Goal: Check status

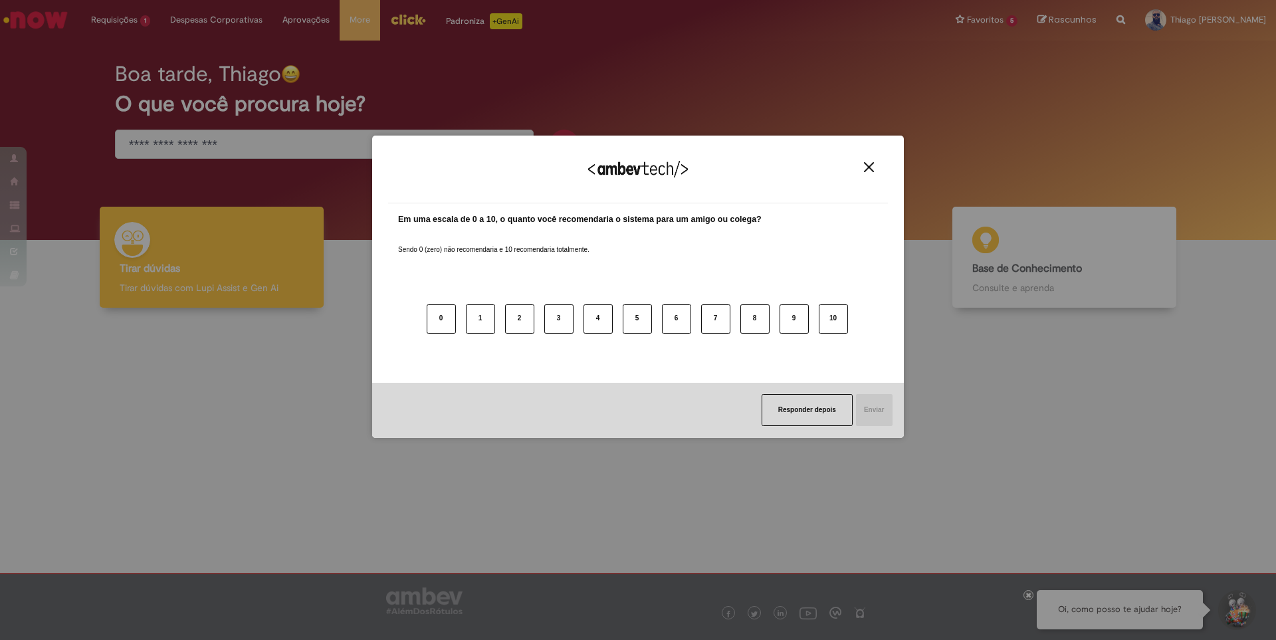
click at [869, 169] on img "Close" at bounding box center [869, 167] width 10 height 10
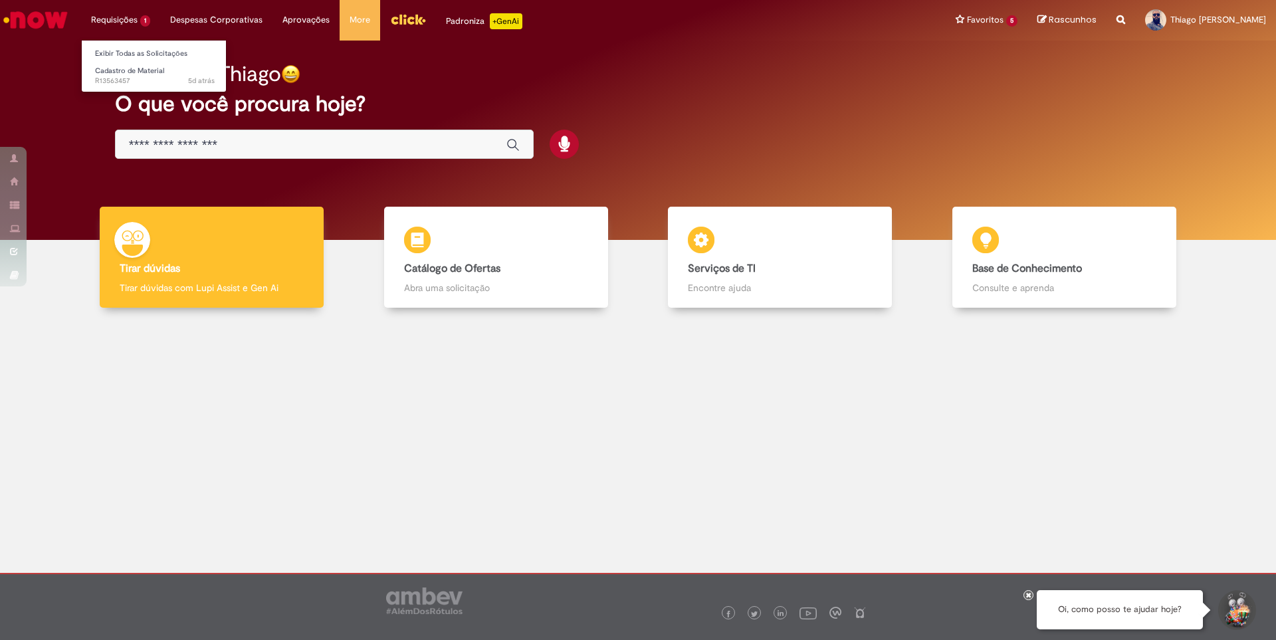
click at [139, 61] on li "Cadastro de Material 5d atrás 5 dias atrás R13563457" at bounding box center [155, 74] width 146 height 27
click at [132, 53] on link "Exibir Todas as Solicitações" at bounding box center [155, 54] width 146 height 15
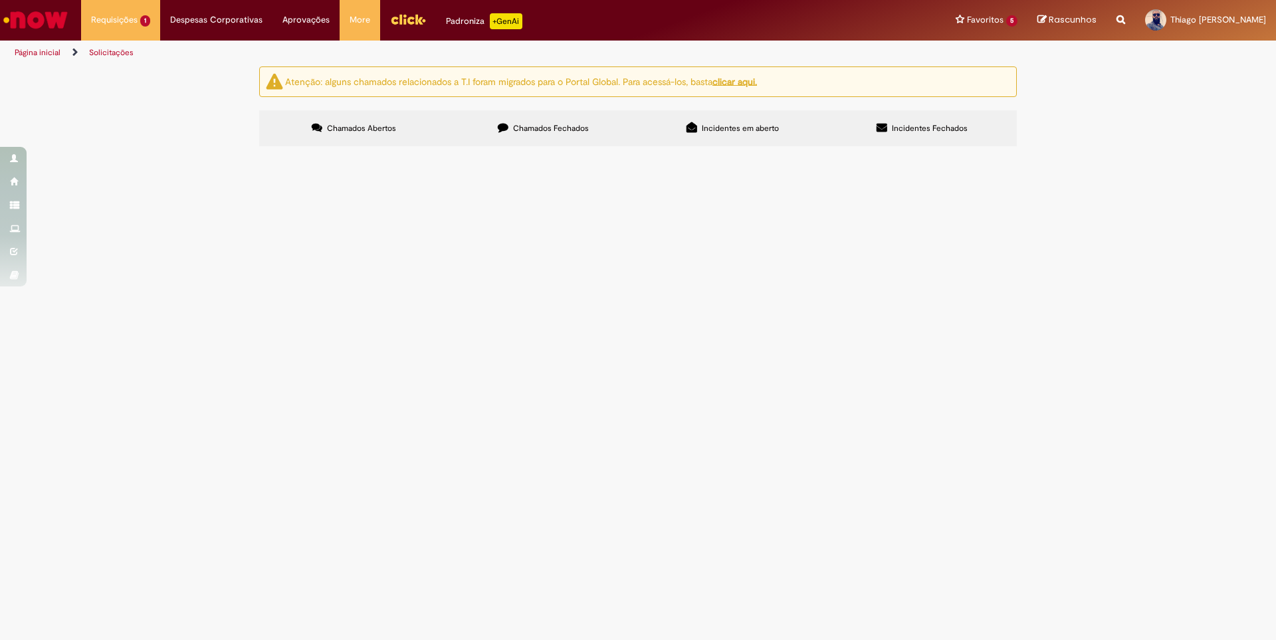
click at [534, 132] on span "Chamados Fechados" at bounding box center [551, 128] width 76 height 11
click at [391, 128] on span "Chamados Abertos" at bounding box center [361, 128] width 69 height 11
click at [567, 130] on span "Chamados Fechados" at bounding box center [551, 128] width 76 height 11
click at [0, 0] on span "Cancelamento ou Encerramento de Pedido" at bounding box center [0, 0] width 0 height 0
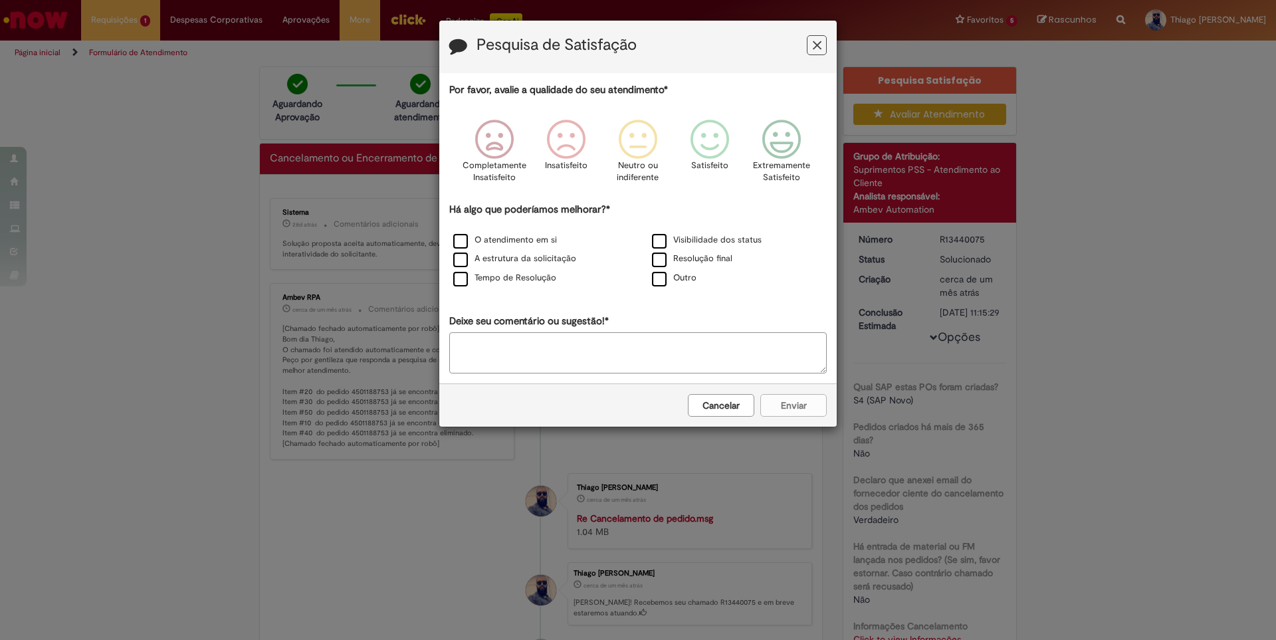
click at [739, 401] on button "Cancelar" at bounding box center [721, 405] width 66 height 23
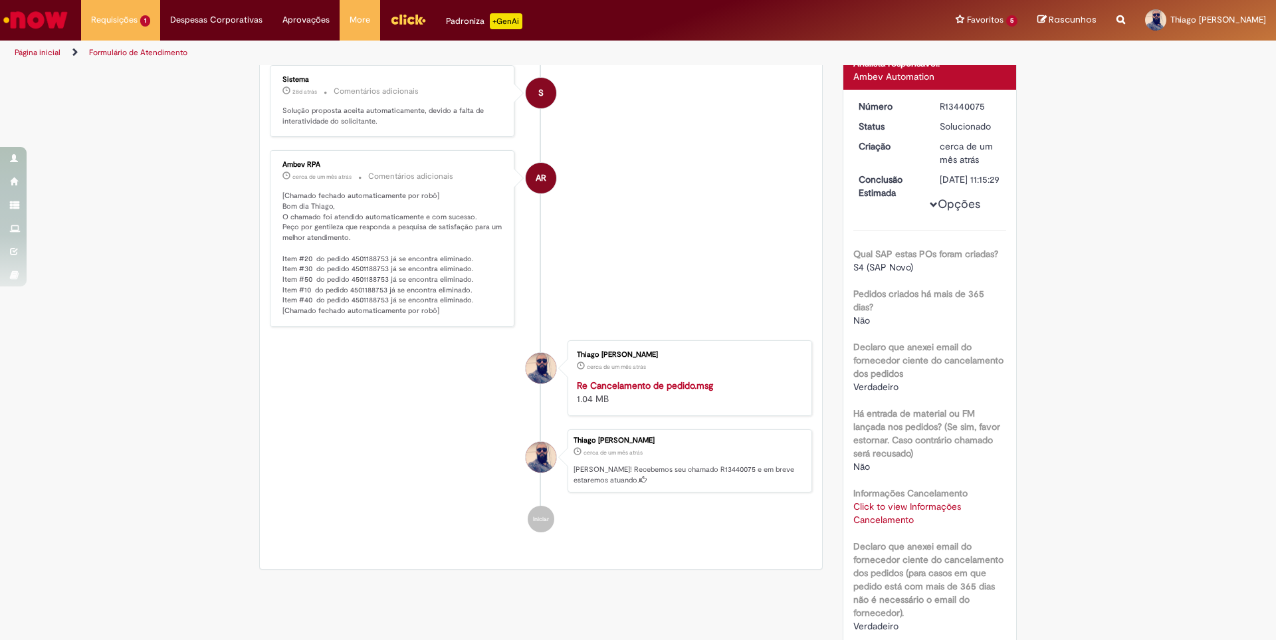
scroll to position [297, 0]
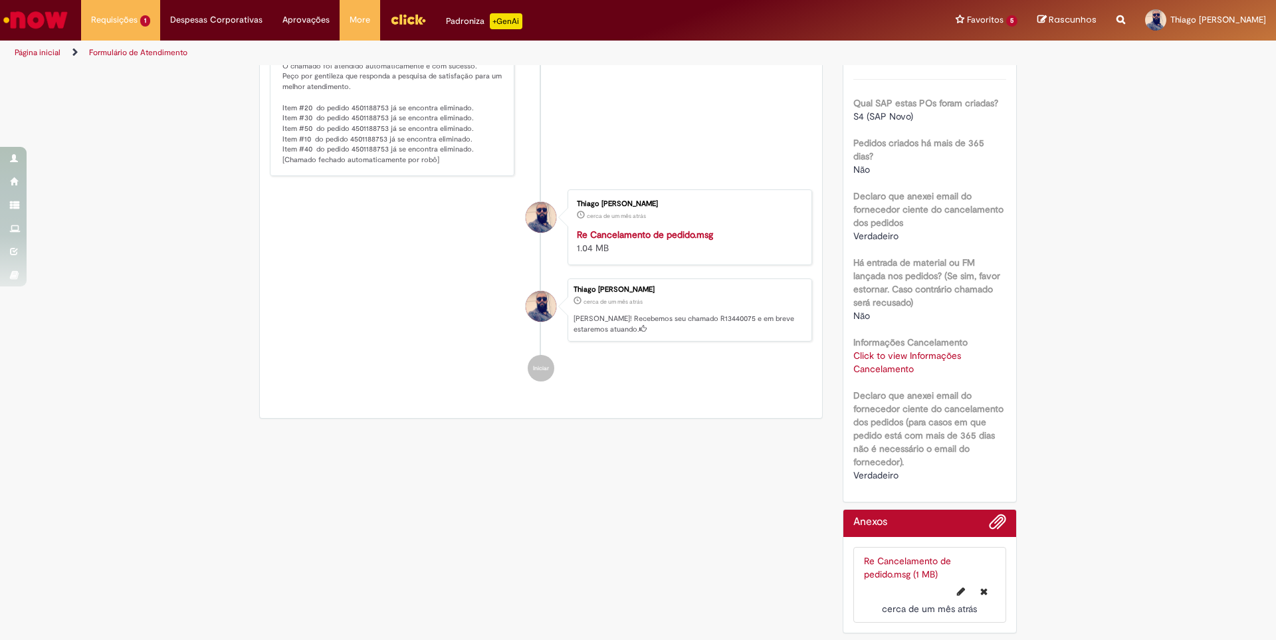
click at [885, 369] on link "Click to view Informações Cancelamento" at bounding box center [907, 361] width 108 height 25
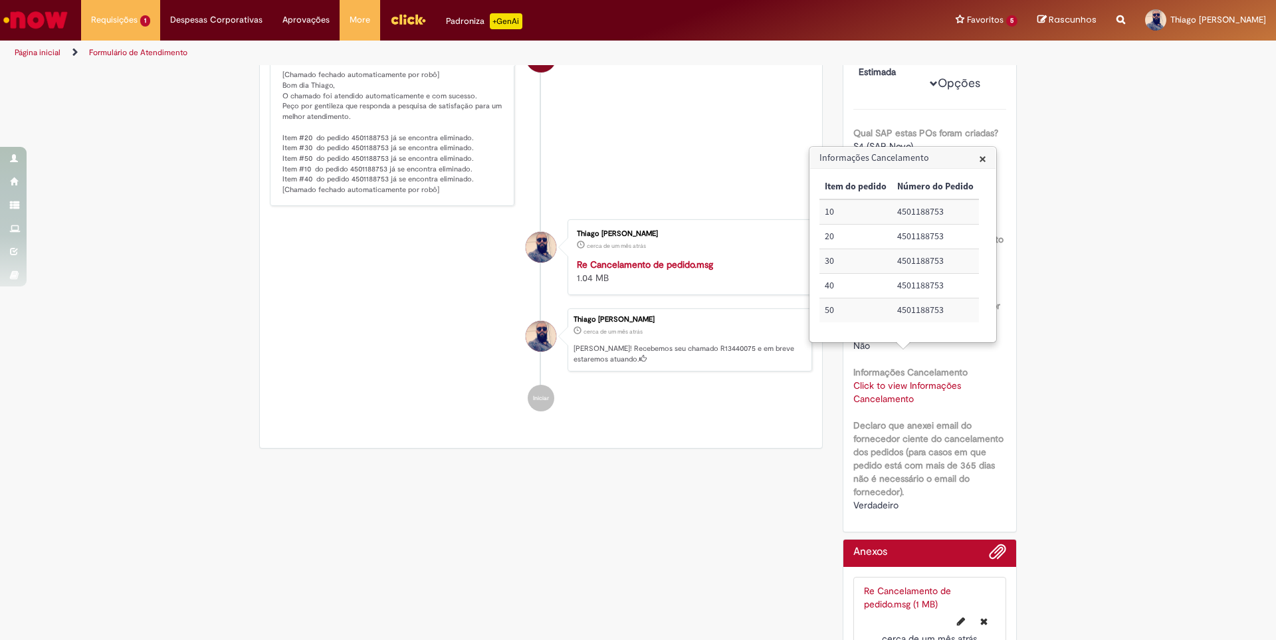
click at [1128, 289] on div "Verificar Código de Barras Aguardando Aprovação Aguardando atendimento Em andam…" at bounding box center [638, 241] width 1276 height 857
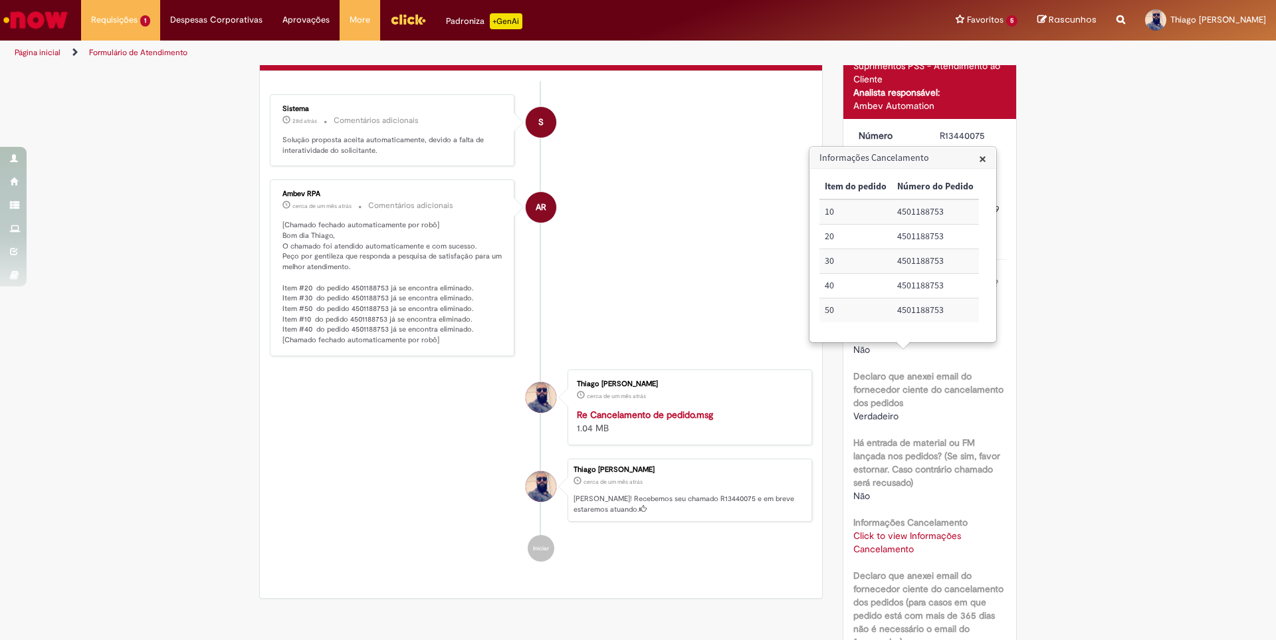
scroll to position [0, 0]
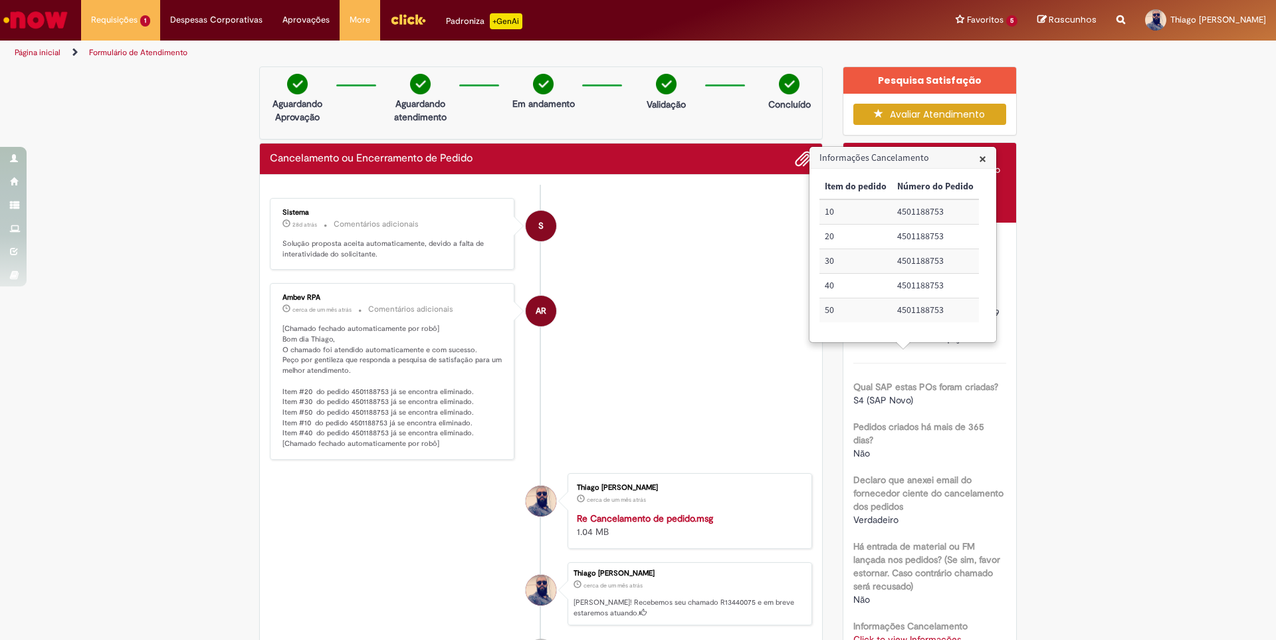
click at [823, 29] on div "Requisições 1 Exibir Todas as Solicitações Cadastro de Material 5d atrás 5 dias…" at bounding box center [673, 20] width 1205 height 41
drag, startPoint x: 1043, startPoint y: 104, endPoint x: 980, endPoint y: 114, distance: 63.9
click at [1043, 104] on div "Verificar Código de Barras Aguardando Aprovação Aguardando atendimento Em andam…" at bounding box center [638, 494] width 1276 height 857
click at [683, 329] on li "AR Ambev RPA cerca de um mês atrás cerca de um mês atrás Comentários adicionais…" at bounding box center [541, 371] width 542 height 177
click at [983, 155] on span "×" at bounding box center [982, 158] width 7 height 18
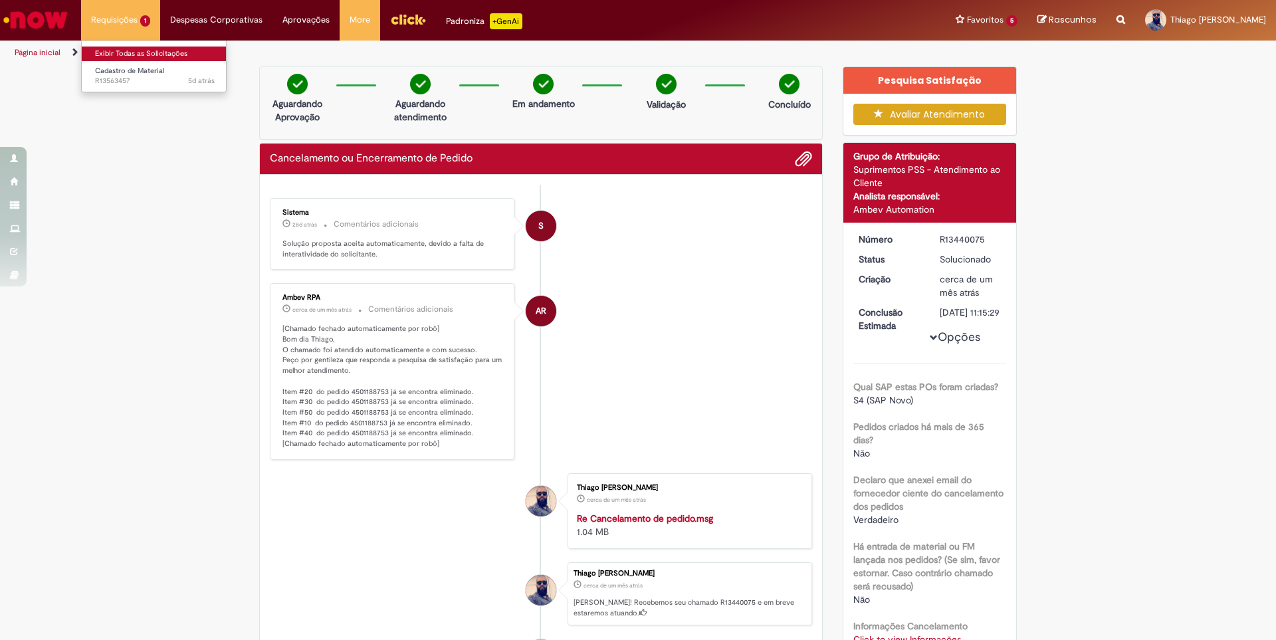
click at [122, 52] on link "Exibir Todas as Solicitações" at bounding box center [155, 54] width 146 height 15
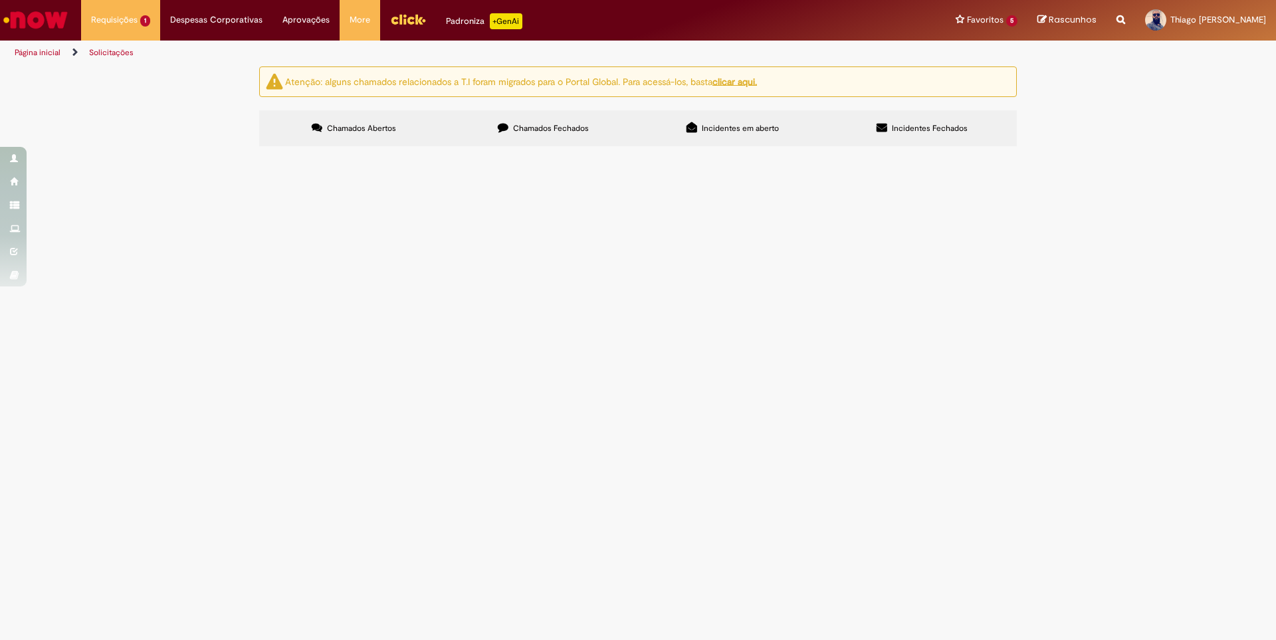
click at [488, 117] on label "Chamados Fechados" at bounding box center [542, 128] width 189 height 36
click at [0, 0] on span "R13439936" at bounding box center [0, 0] width 0 height 0
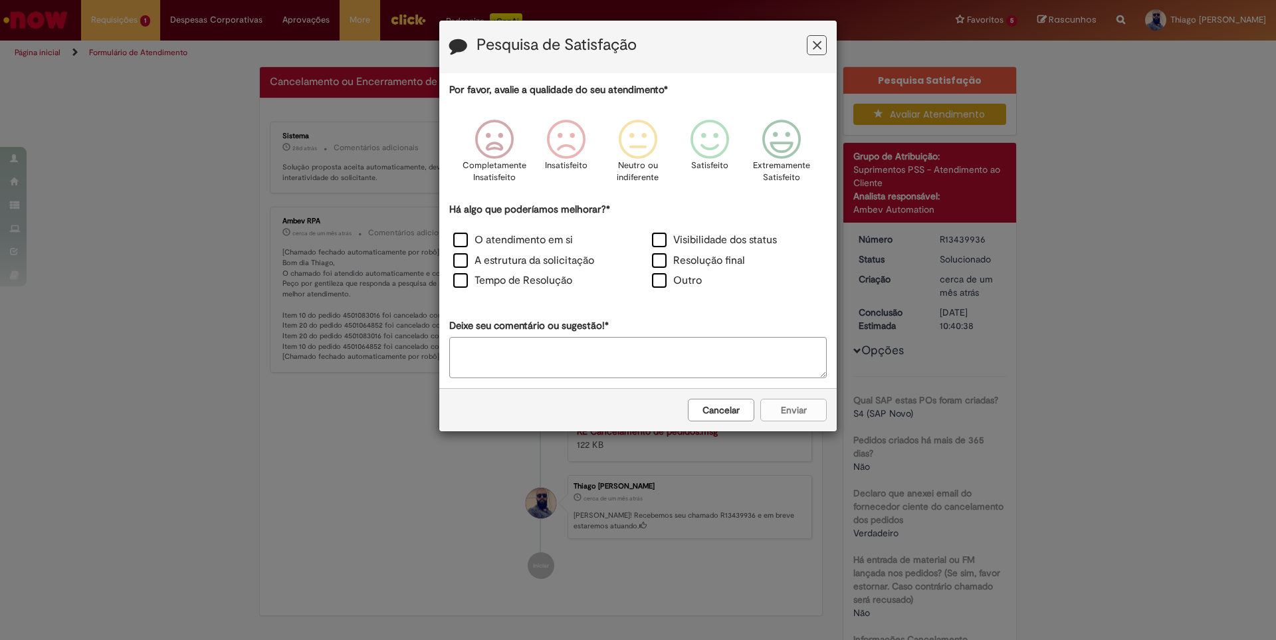
click at [710, 414] on button "Cancelar" at bounding box center [721, 410] width 66 height 23
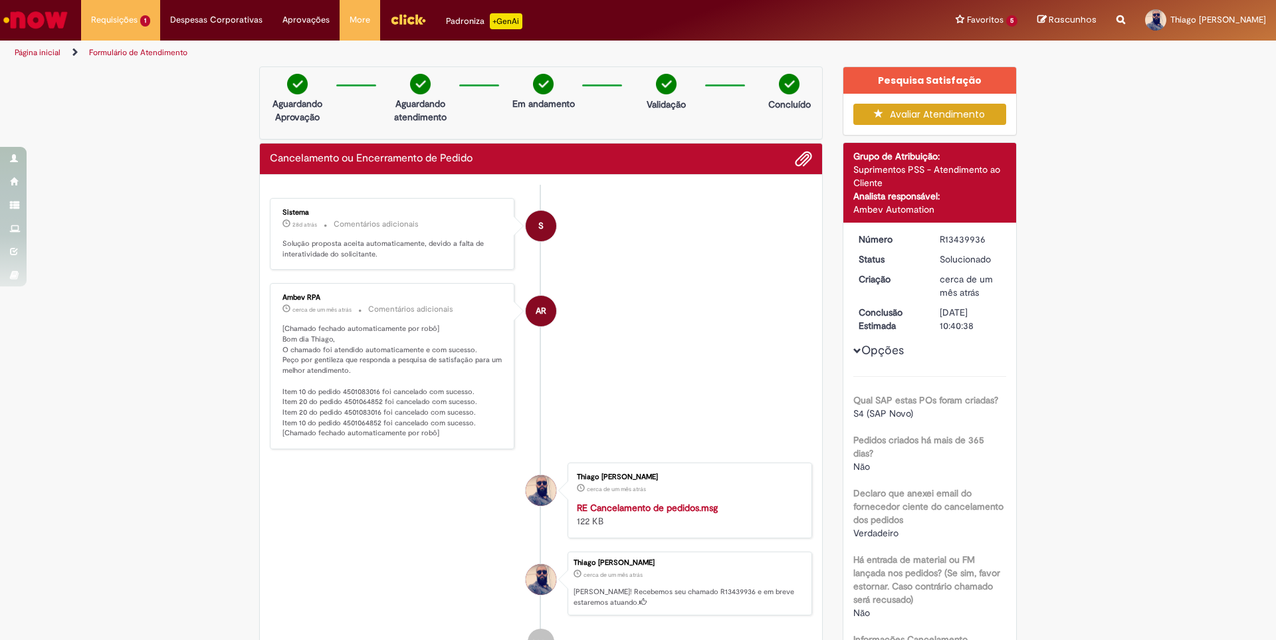
click at [663, 371] on li "AR Ambev RPA cerca de um mês atrás cerca de um mês atrás Comentários adicionais…" at bounding box center [541, 366] width 542 height 166
click at [639, 254] on li "S Sistema 28d atrás 28 dias atrás Comentários adicionais Solução proposta aceit…" at bounding box center [541, 234] width 542 height 72
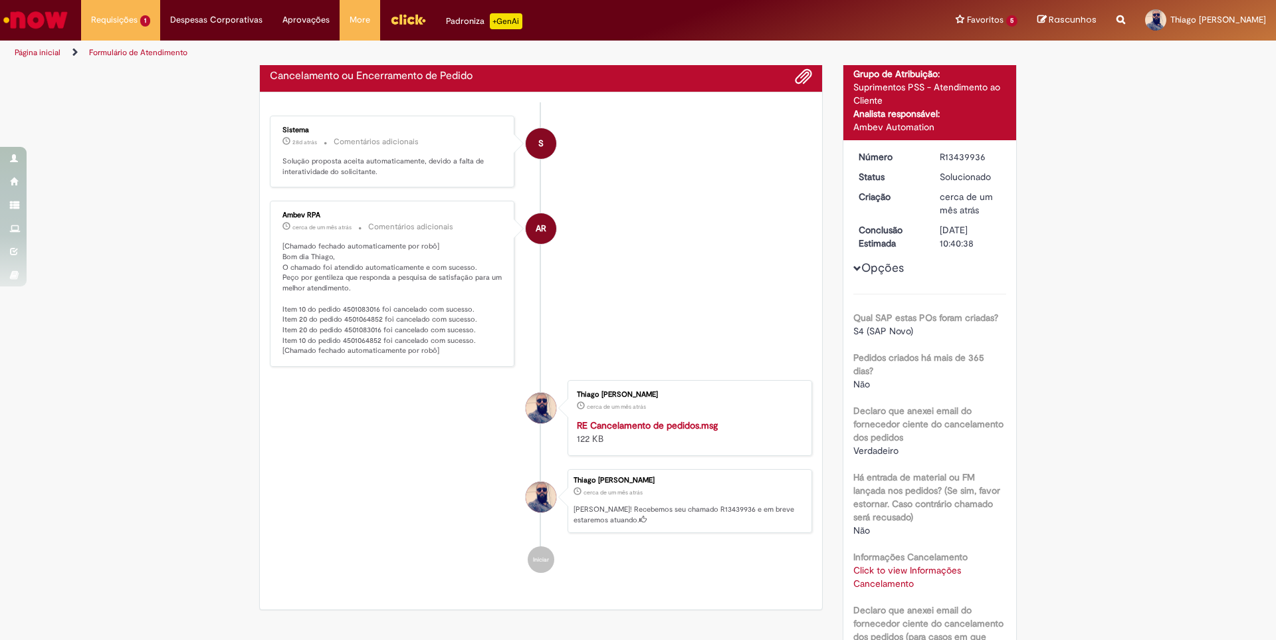
scroll to position [199, 0]
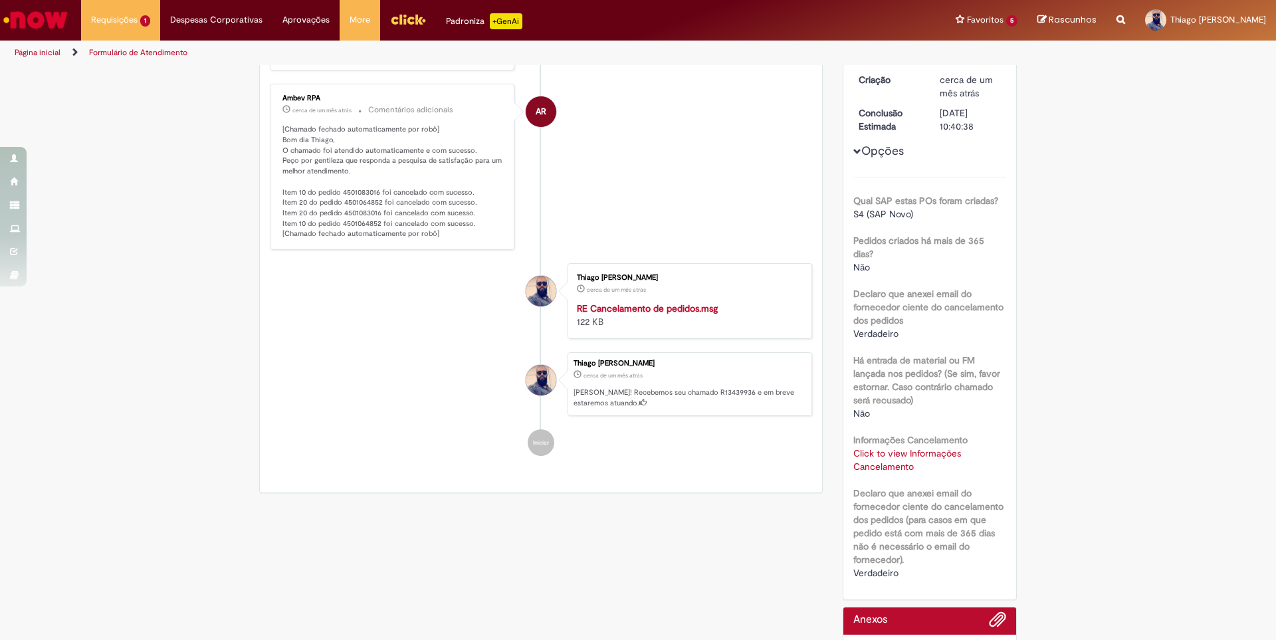
drag, startPoint x: 569, startPoint y: 126, endPoint x: 583, endPoint y: 126, distance: 13.3
click at [573, 126] on li "AR Ambev RPA cerca de um mês atrás cerca de um mês atrás Comentários adicionais…" at bounding box center [541, 167] width 542 height 166
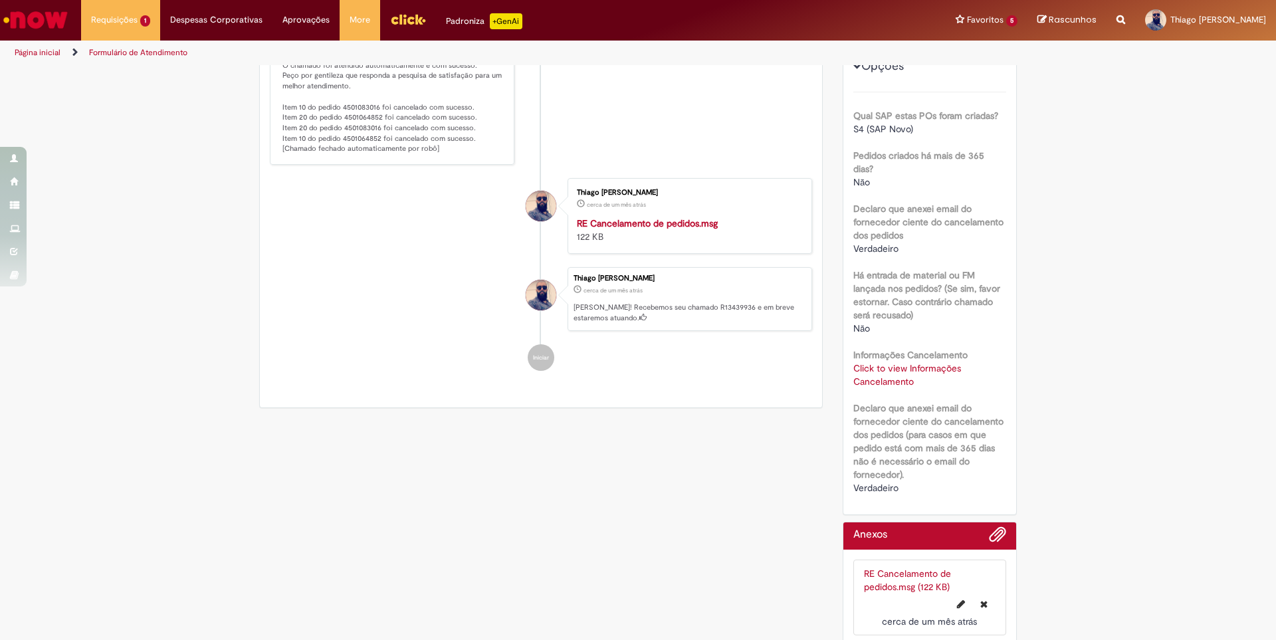
scroll to position [297, 0]
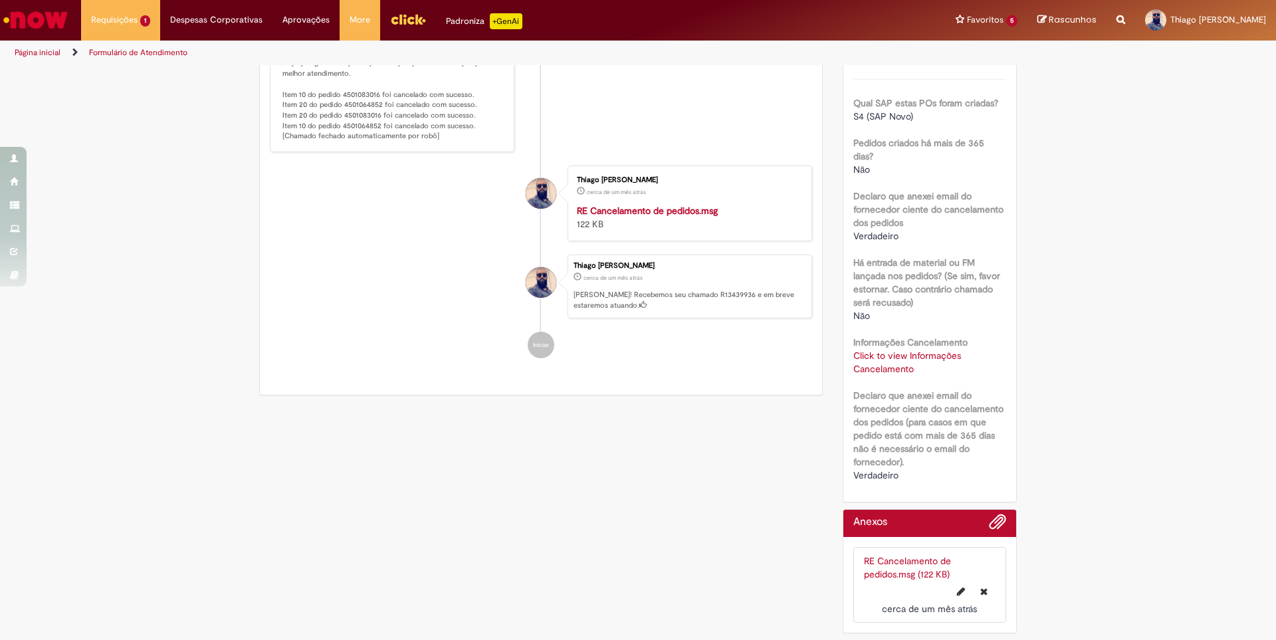
click at [1147, 252] on div "Verificar Código de Barras Aguardando Aprovação Aguardando atendimento Em andam…" at bounding box center [638, 204] width 1276 height 870
